Goal: Task Accomplishment & Management: Manage account settings

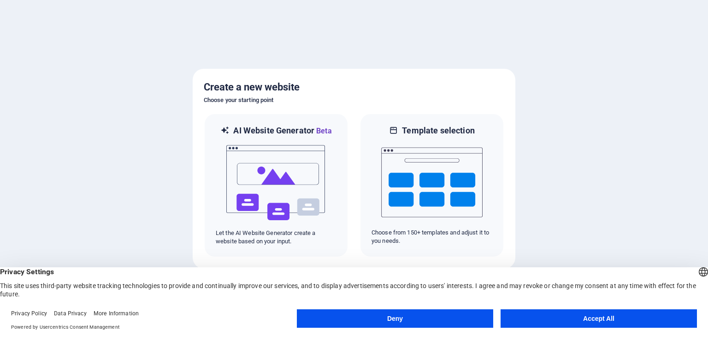
click at [546, 320] on button "Accept All" at bounding box center [599, 318] width 196 height 18
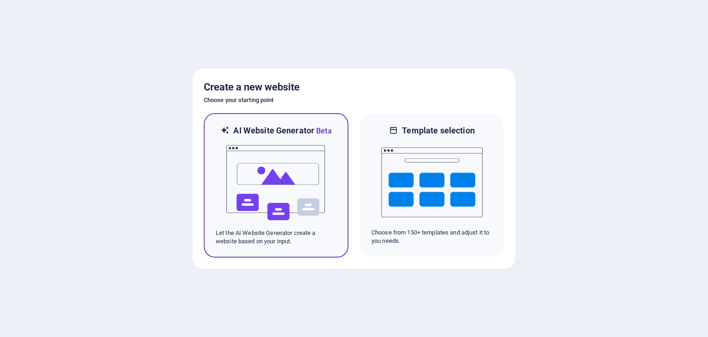
click at [309, 165] on img at bounding box center [276, 183] width 101 height 92
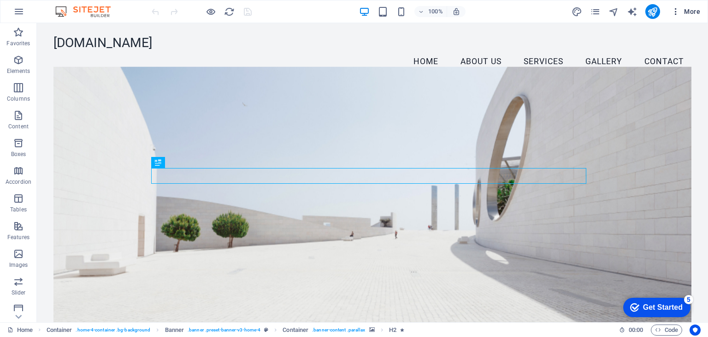
click at [0, 0] on icon "button" at bounding box center [0, 0] width 0 height 0
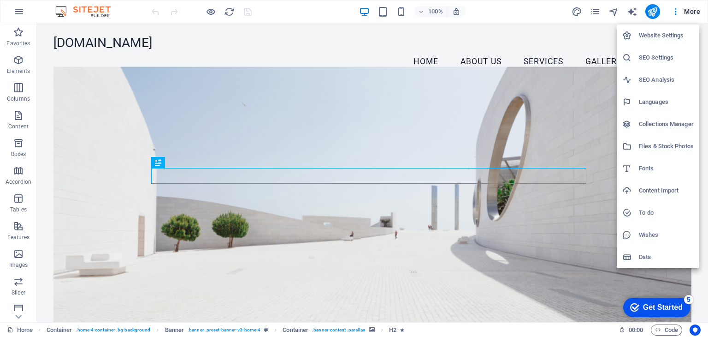
click at [529, 198] on div at bounding box center [354, 168] width 708 height 337
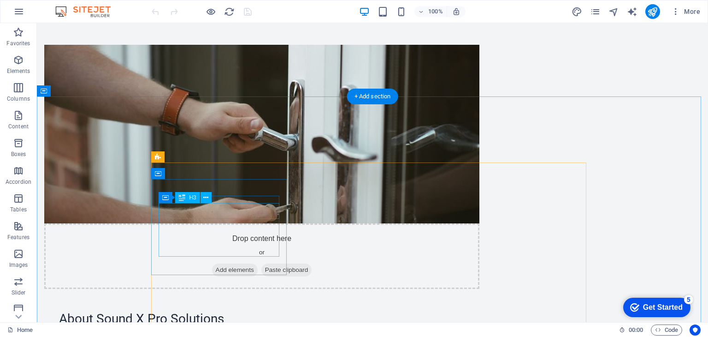
scroll to position [600, 0]
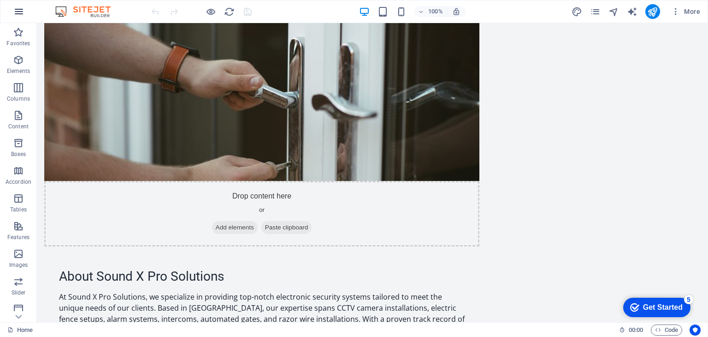
click at [18, 13] on icon "button" at bounding box center [18, 11] width 11 height 11
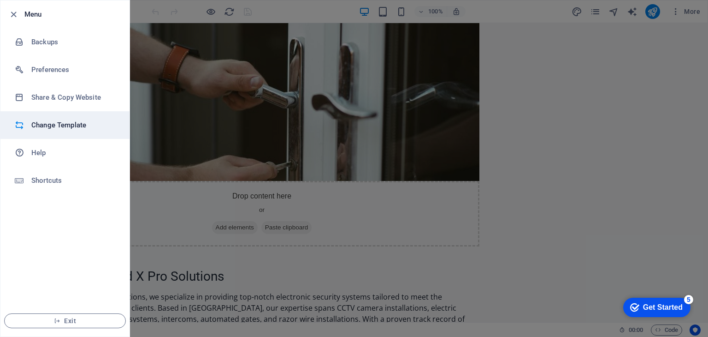
click at [63, 125] on h6 "Change Template" at bounding box center [73, 124] width 85 height 11
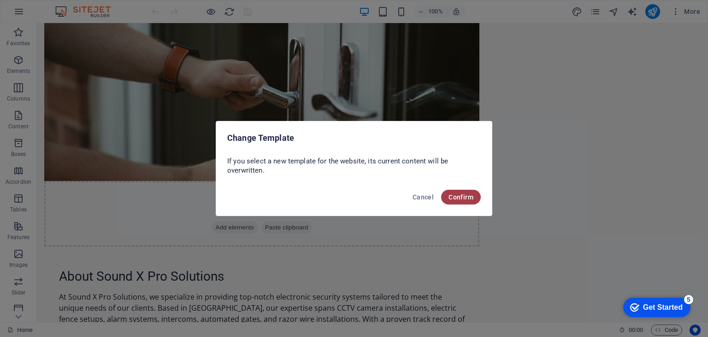
click at [463, 198] on span "Confirm" at bounding box center [461, 196] width 25 height 7
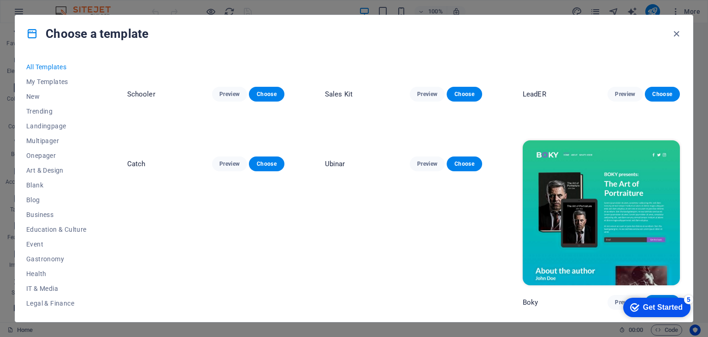
scroll to position [6042, 0]
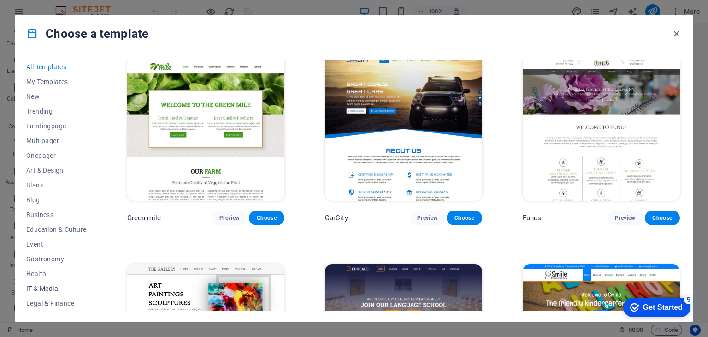
click at [42, 287] on span "IT & Media" at bounding box center [56, 288] width 60 height 7
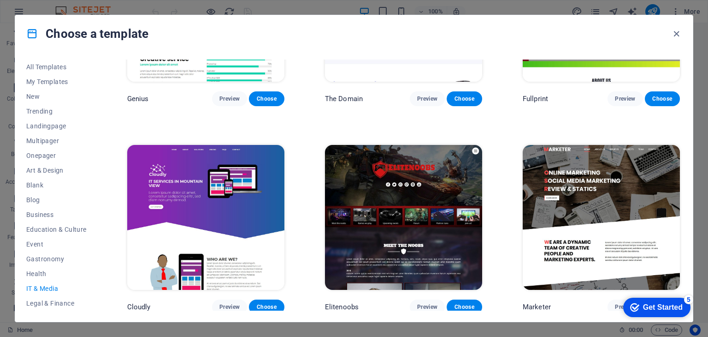
click at [50, 288] on span "IT & Media" at bounding box center [56, 288] width 60 height 7
click at [42, 242] on span "Services" at bounding box center [56, 243] width 60 height 7
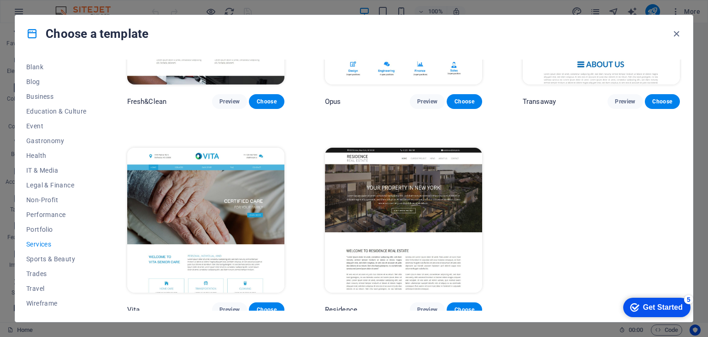
click at [47, 246] on span "Services" at bounding box center [56, 243] width 60 height 7
click at [47, 168] on span "IT & Media" at bounding box center [56, 170] width 60 height 7
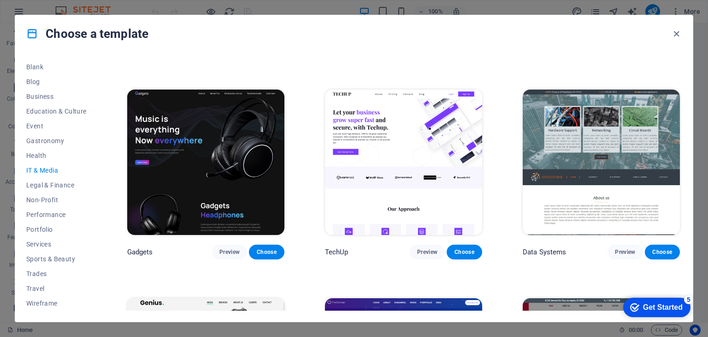
scroll to position [126, 0]
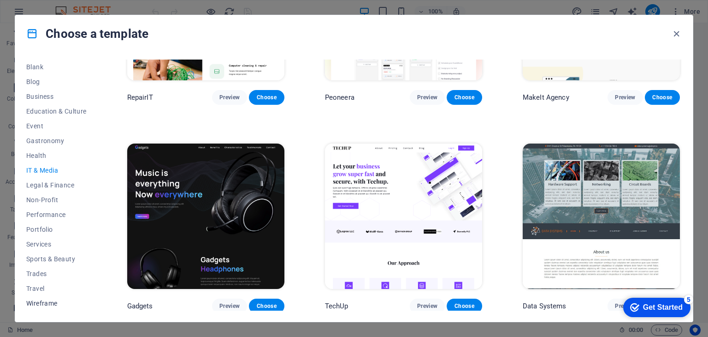
click at [41, 304] on span "Wireframe" at bounding box center [56, 302] width 60 height 7
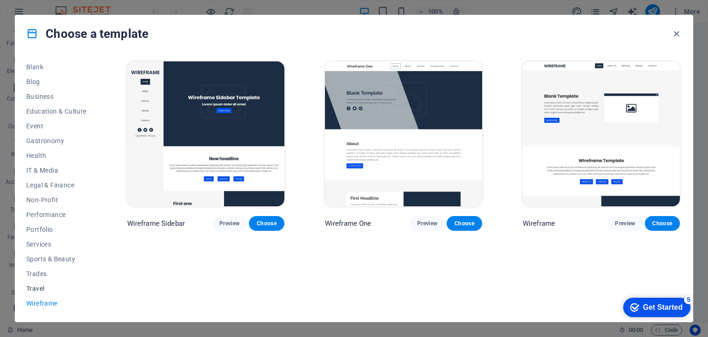
click at [30, 289] on span "Travel" at bounding box center [56, 288] width 60 height 7
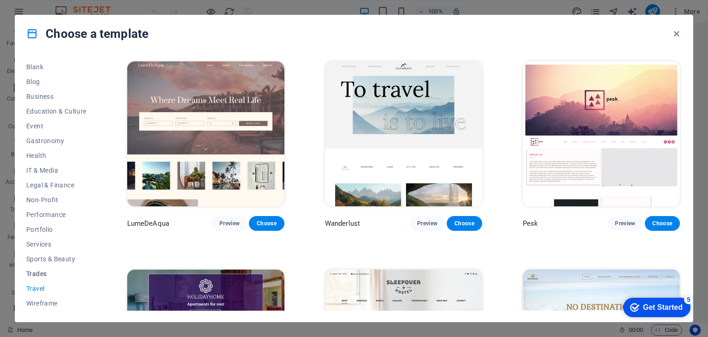
click at [36, 273] on span "Trades" at bounding box center [56, 273] width 60 height 7
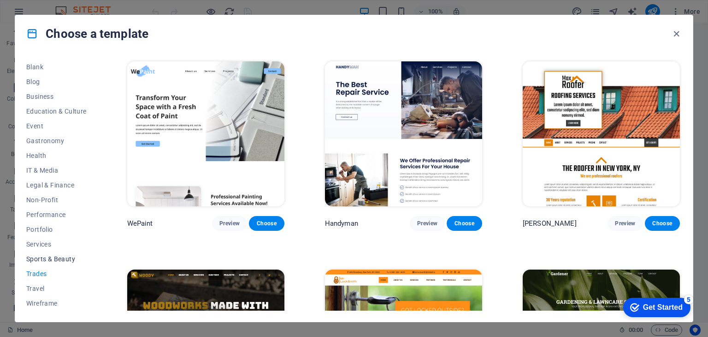
click at [39, 257] on span "Sports & Beauty" at bounding box center [56, 258] width 60 height 7
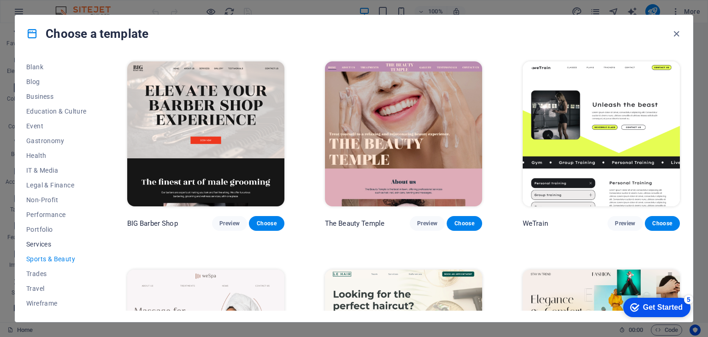
click at [40, 246] on span "Services" at bounding box center [56, 243] width 60 height 7
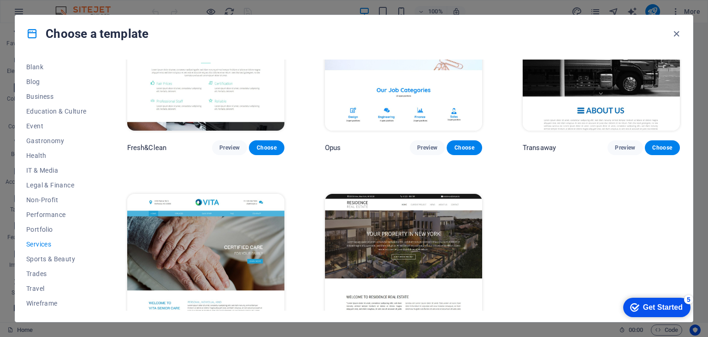
scroll to position [1163, 0]
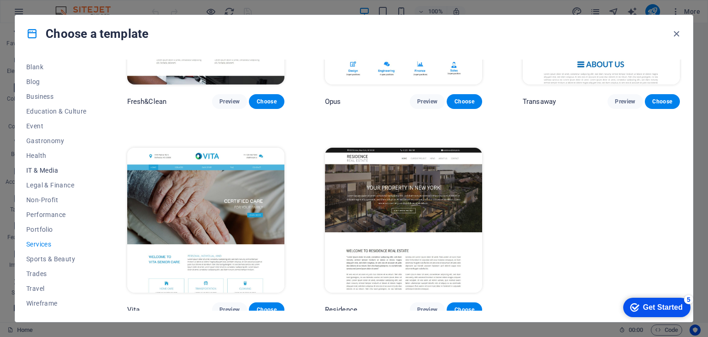
click at [40, 170] on span "IT & Media" at bounding box center [56, 170] width 60 height 7
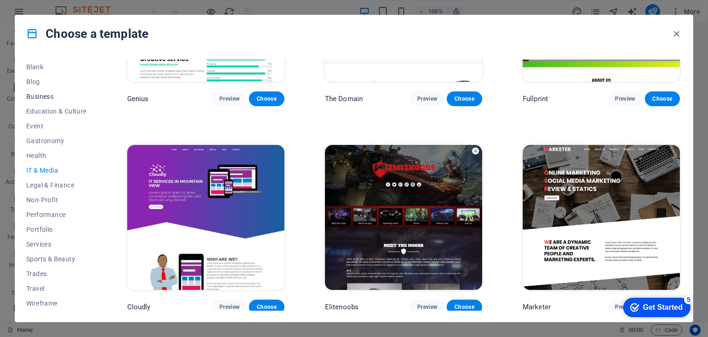
click at [39, 96] on span "Business" at bounding box center [56, 96] width 60 height 7
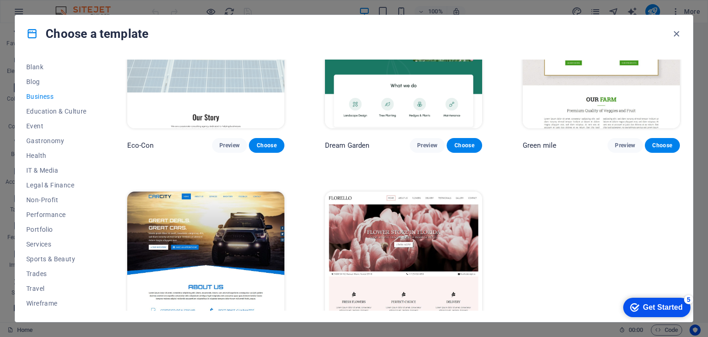
scroll to position [126, 0]
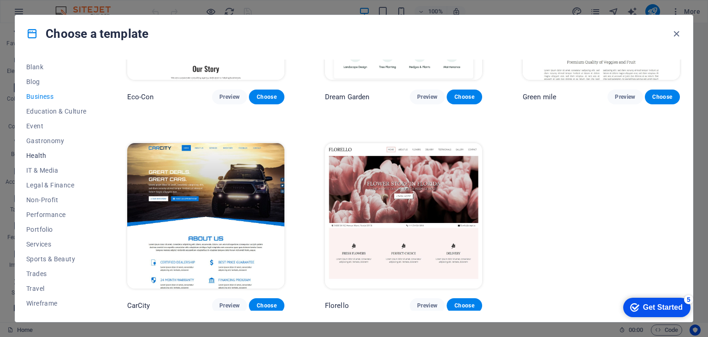
click at [36, 156] on span "Health" at bounding box center [56, 155] width 60 height 7
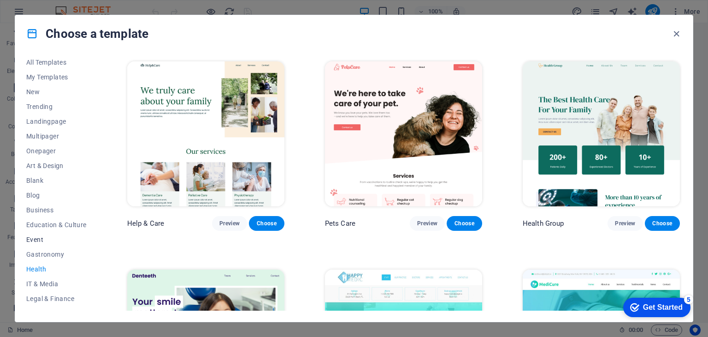
scroll to position [0, 0]
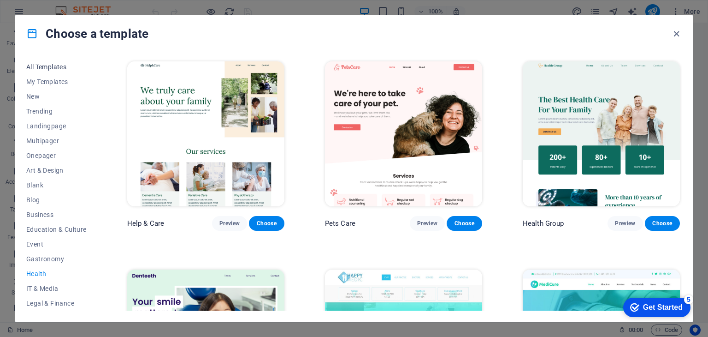
click at [44, 63] on span "All Templates" at bounding box center [56, 66] width 60 height 7
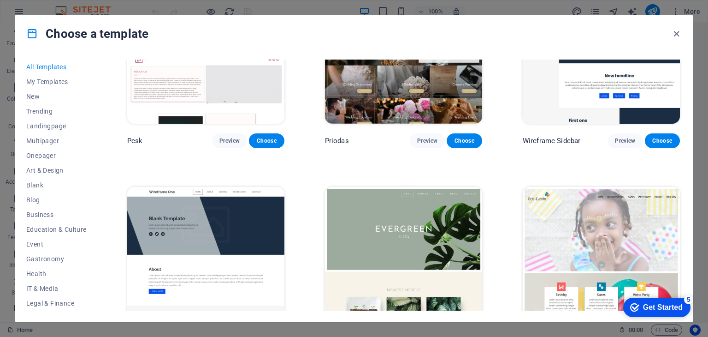
scroll to position [3506, 0]
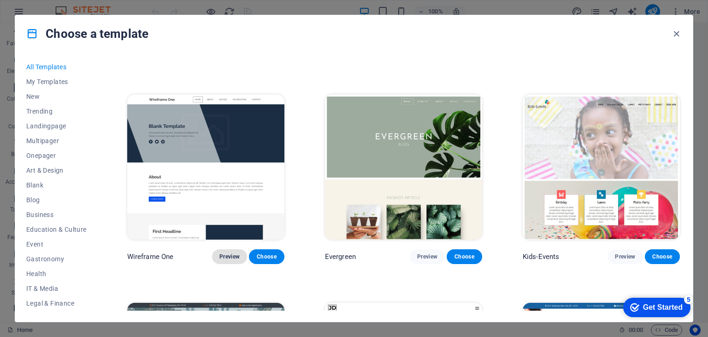
click at [223, 249] on button "Preview" at bounding box center [229, 256] width 35 height 15
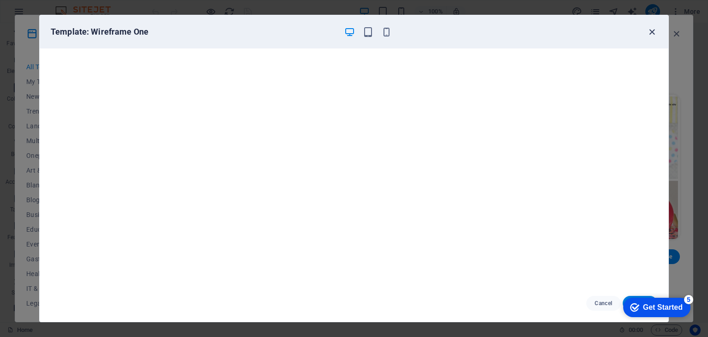
click at [654, 36] on icon "button" at bounding box center [652, 32] width 11 height 11
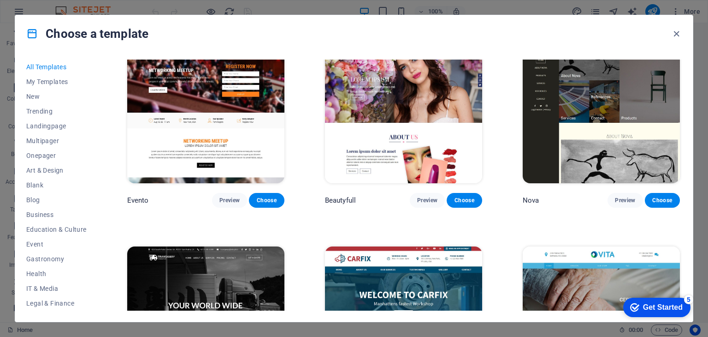
scroll to position [8026, 0]
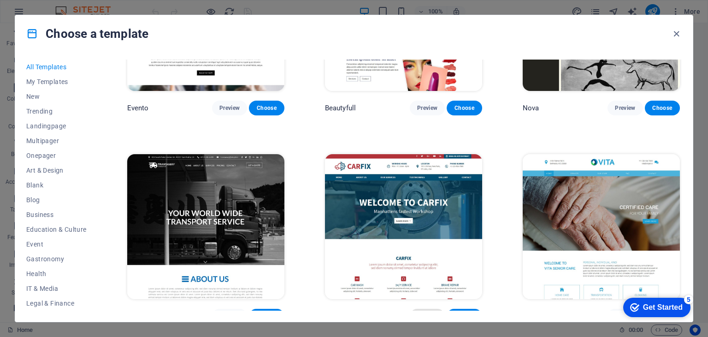
click at [423, 312] on span "Preview" at bounding box center [427, 315] width 20 height 7
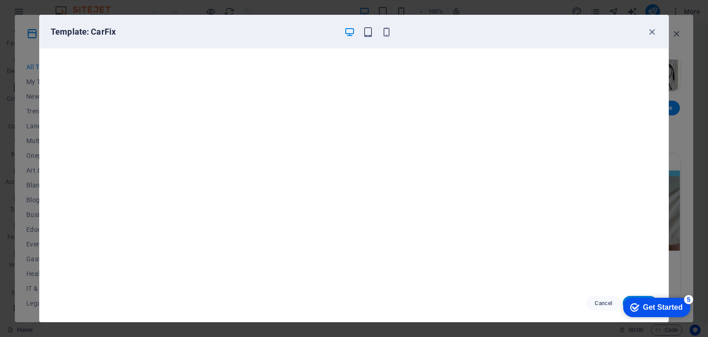
scroll to position [2, 0]
click at [369, 31] on icon "button" at bounding box center [368, 32] width 11 height 11
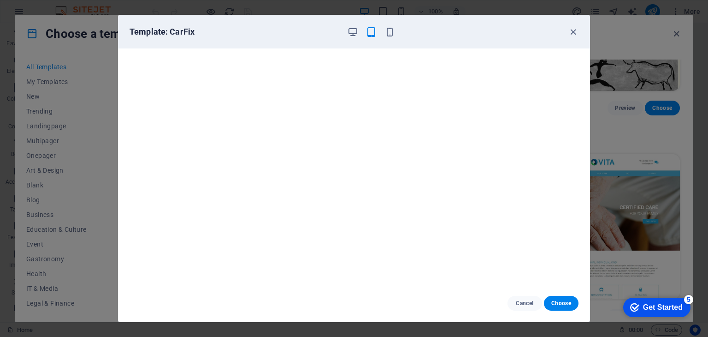
click at [384, 29] on div at bounding box center [371, 31] width 48 height 11
click at [387, 29] on icon "button" at bounding box center [390, 32] width 11 height 11
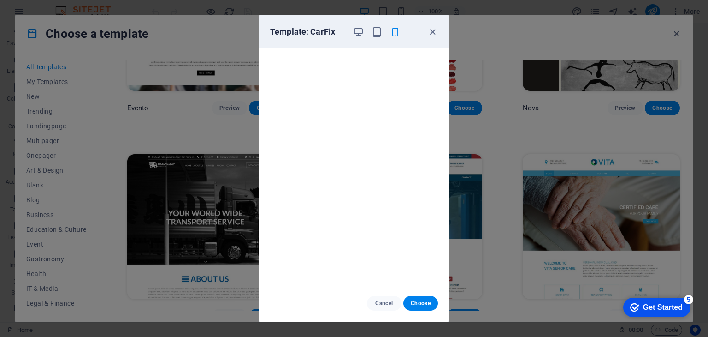
scroll to position [0, 0]
click at [431, 30] on icon "button" at bounding box center [433, 32] width 11 height 11
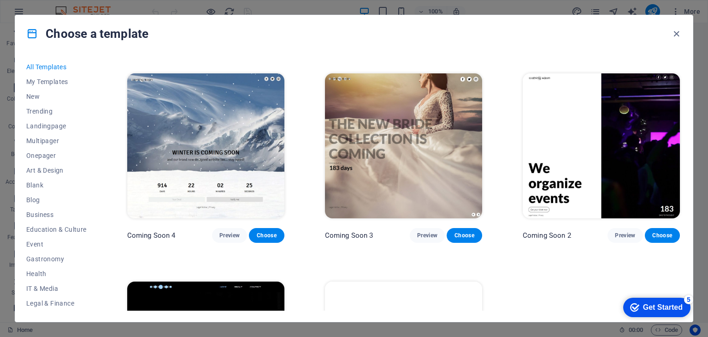
scroll to position [11020, 0]
click at [674, 36] on icon "button" at bounding box center [677, 34] width 11 height 11
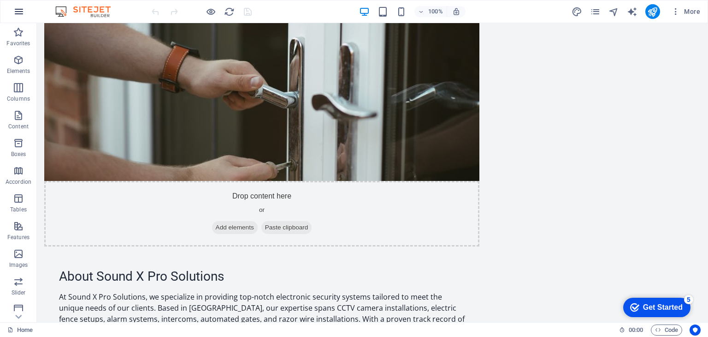
click at [18, 9] on icon "button" at bounding box center [18, 11] width 11 height 11
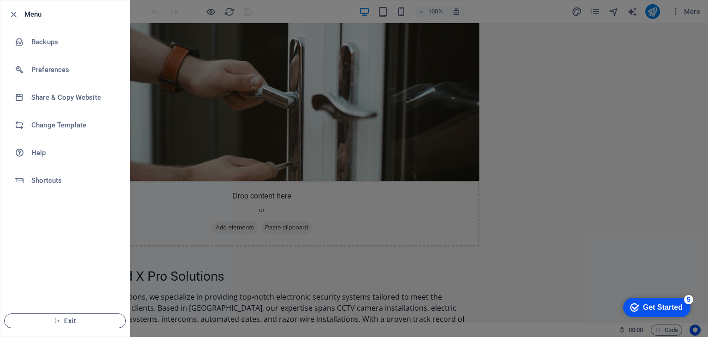
click at [57, 322] on icon "button" at bounding box center [57, 320] width 6 height 6
